Goal: Task Accomplishment & Management: Use online tool/utility

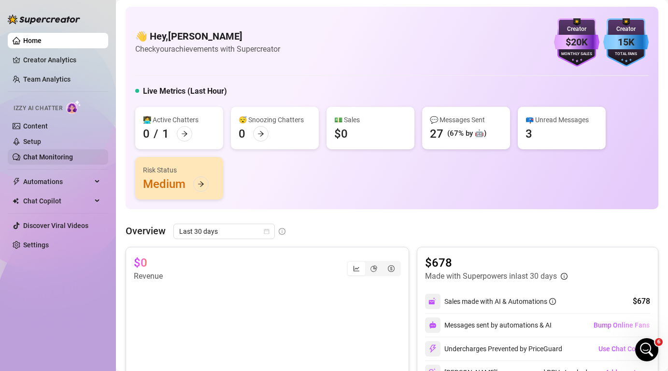
click at [53, 153] on link "Chat Monitoring" at bounding box center [48, 157] width 50 height 8
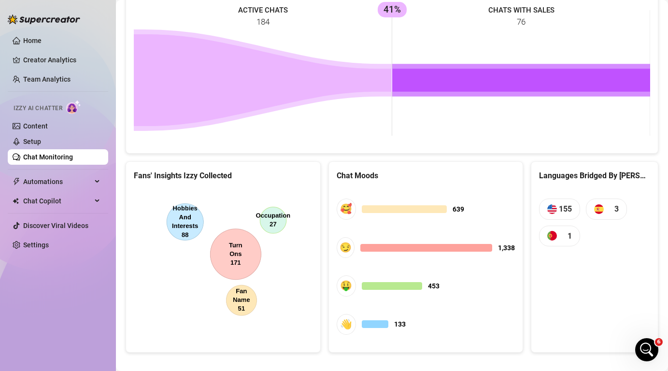
scroll to position [457, 0]
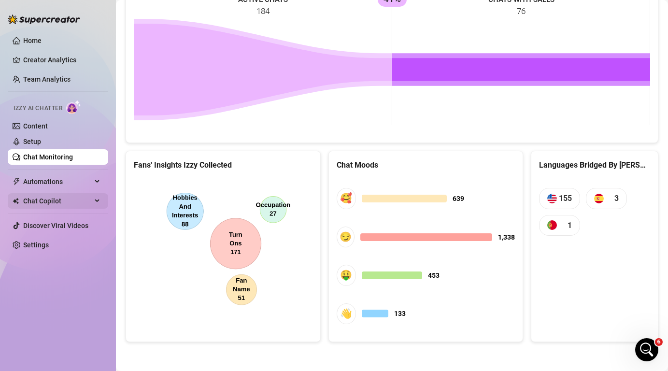
click at [67, 205] on span "Chat Copilot" at bounding box center [57, 200] width 69 height 15
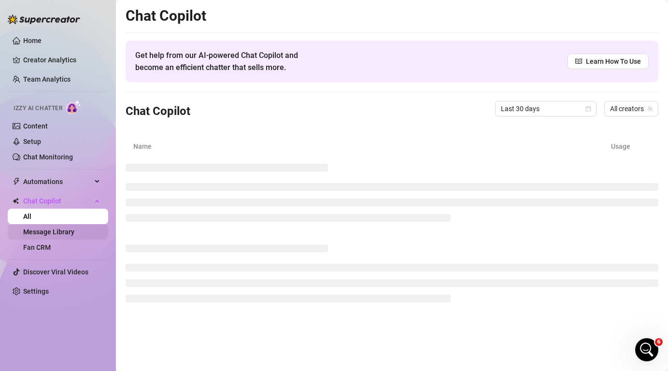
click at [56, 232] on link "Message Library" at bounding box center [48, 232] width 51 height 8
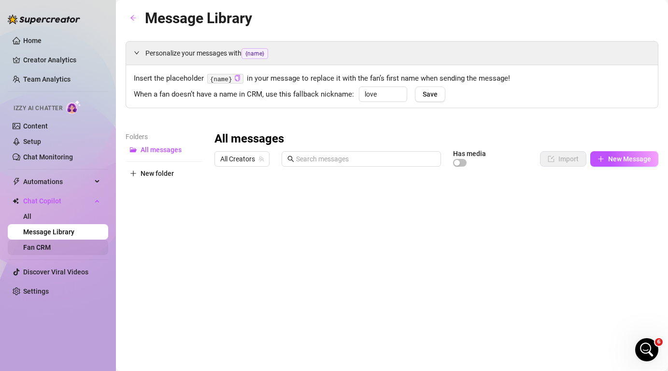
click at [51, 248] on link "Fan CRM" at bounding box center [37, 247] width 28 height 8
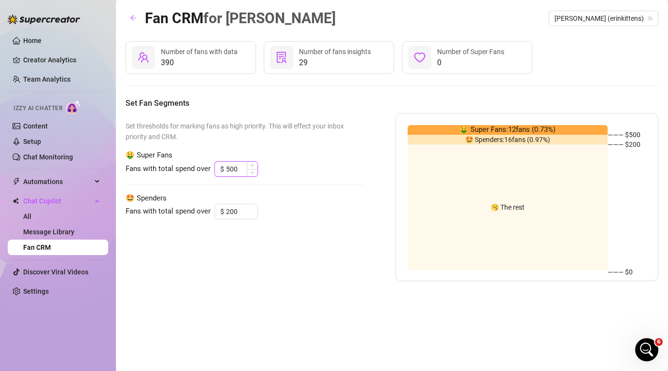
click at [238, 169] on input "500" at bounding box center [241, 169] width 31 height 14
drag, startPoint x: 243, startPoint y: 211, endPoint x: 225, endPoint y: 209, distance: 18.0
click at [226, 209] on input "200" at bounding box center [241, 211] width 31 height 14
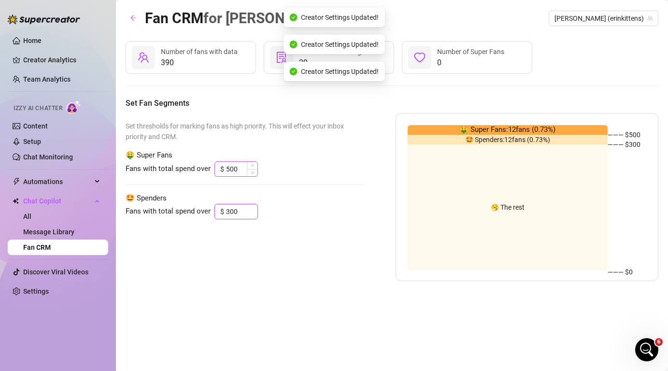
type input "300"
drag, startPoint x: 239, startPoint y: 166, endPoint x: 203, endPoint y: 166, distance: 36.2
click at [203, 166] on div "Fans with total spend over $ 500" at bounding box center [245, 168] width 239 height 15
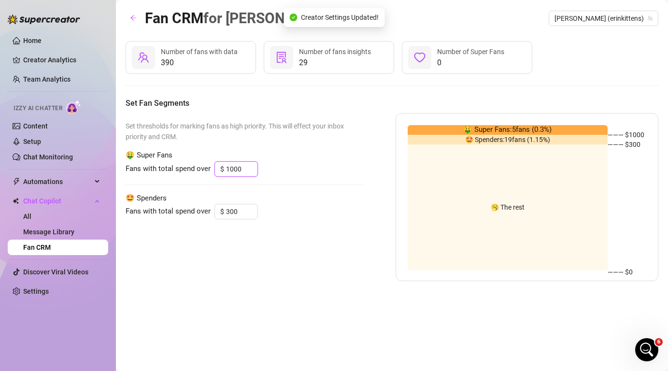
type input "1000"
click at [304, 191] on div "Set thresholds for marking fans as high priority. This will effect your inbox p…" at bounding box center [245, 197] width 239 height 168
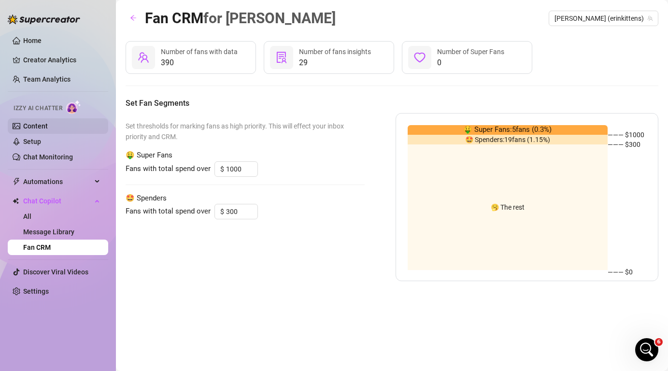
click at [48, 130] on link "Content" at bounding box center [35, 126] width 25 height 8
